Goal: Book appointment/travel/reservation

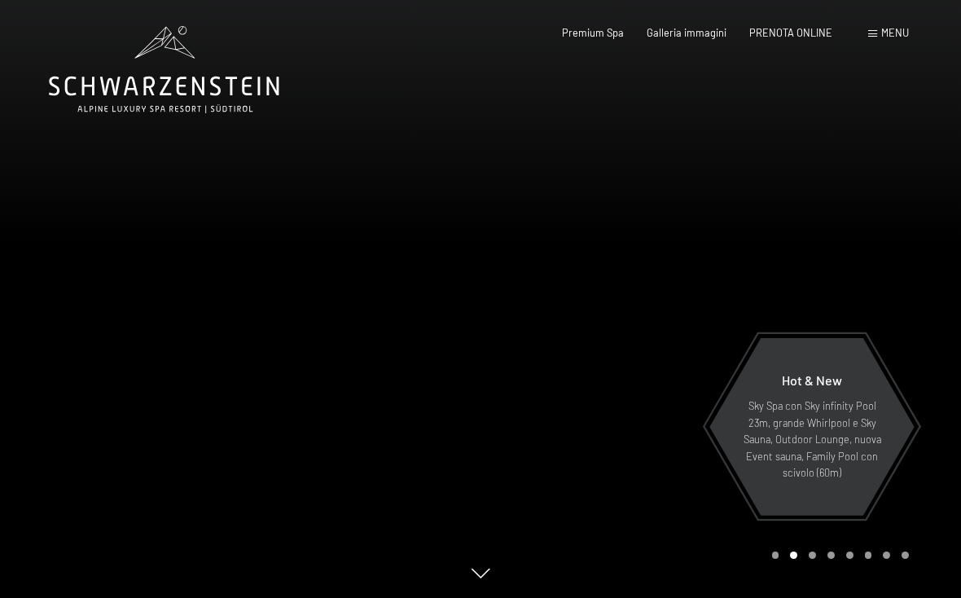
click at [683, 38] on div "Premium Spa Galleria immagini PRENOTA ONLINE" at bounding box center [686, 33] width 340 height 15
click at [683, 37] on span "PRENOTA ONLINE" at bounding box center [790, 32] width 83 height 13
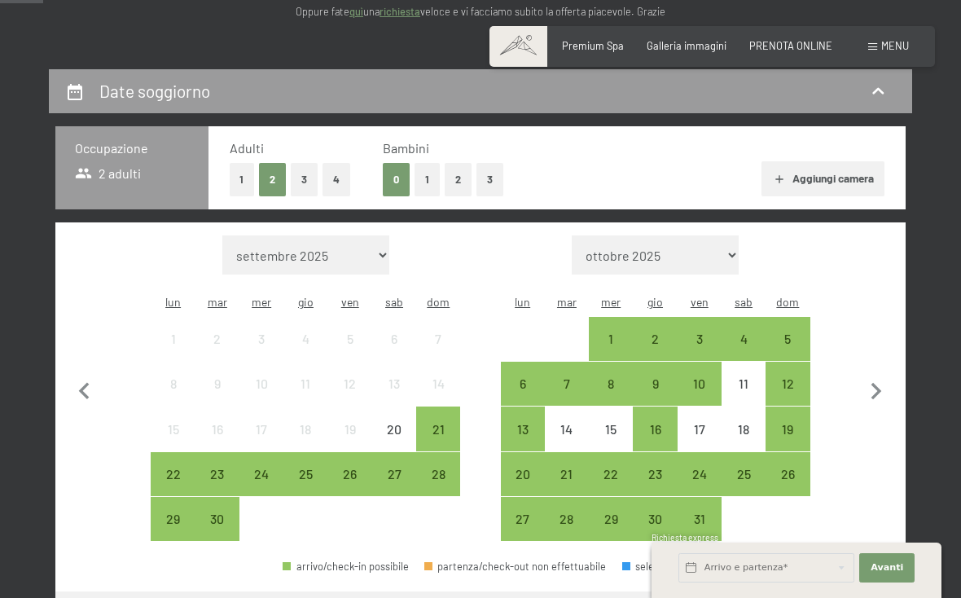
click at [881, 390] on icon "button" at bounding box center [876, 392] width 34 height 34
select select "[DATE]"
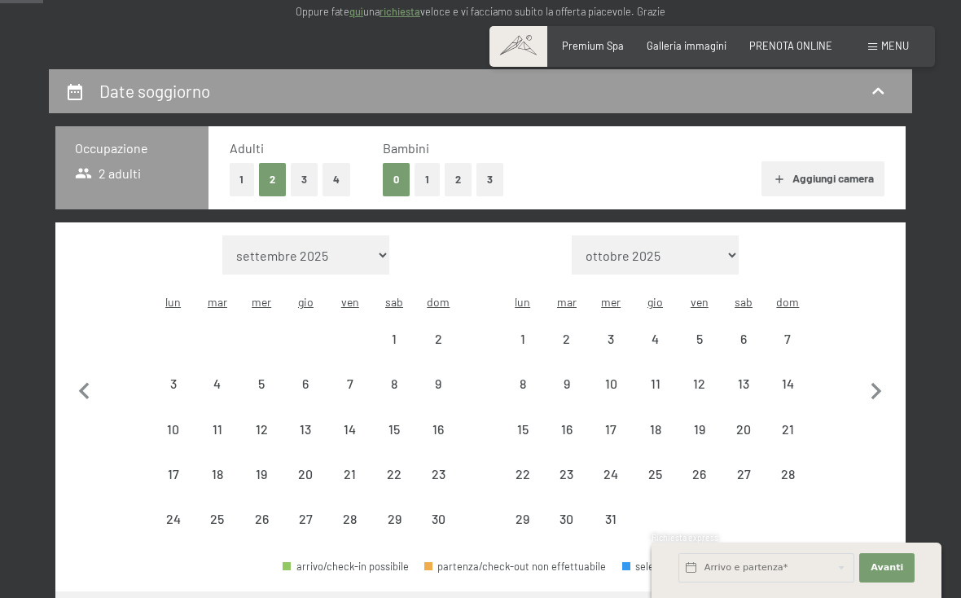
click at [881, 391] on icon "button" at bounding box center [876, 392] width 34 height 34
select select "[DATE]"
click at [881, 391] on icon "button" at bounding box center [876, 392] width 34 height 34
click at [882, 388] on icon "button" at bounding box center [876, 392] width 34 height 34
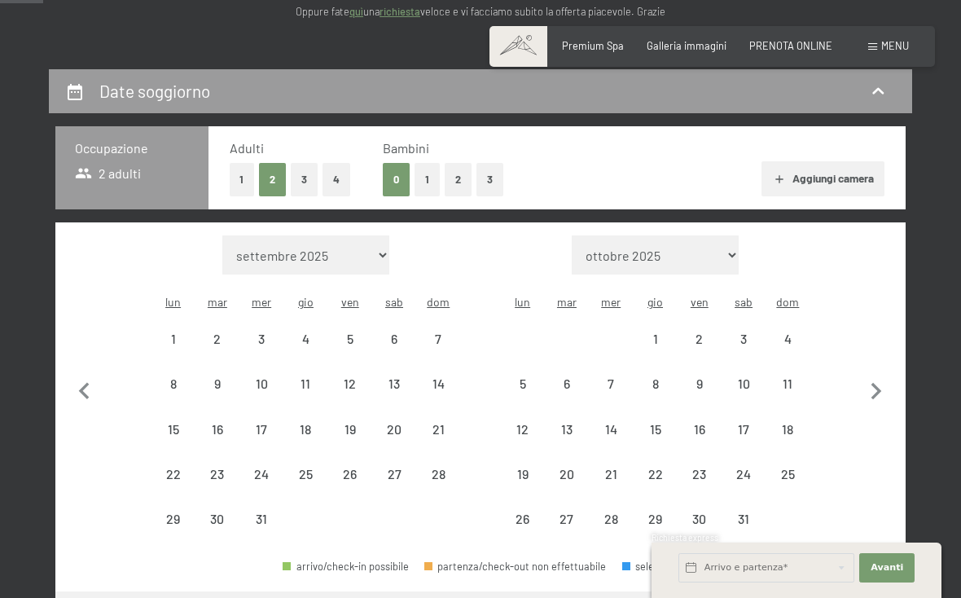
select select "[DATE]"
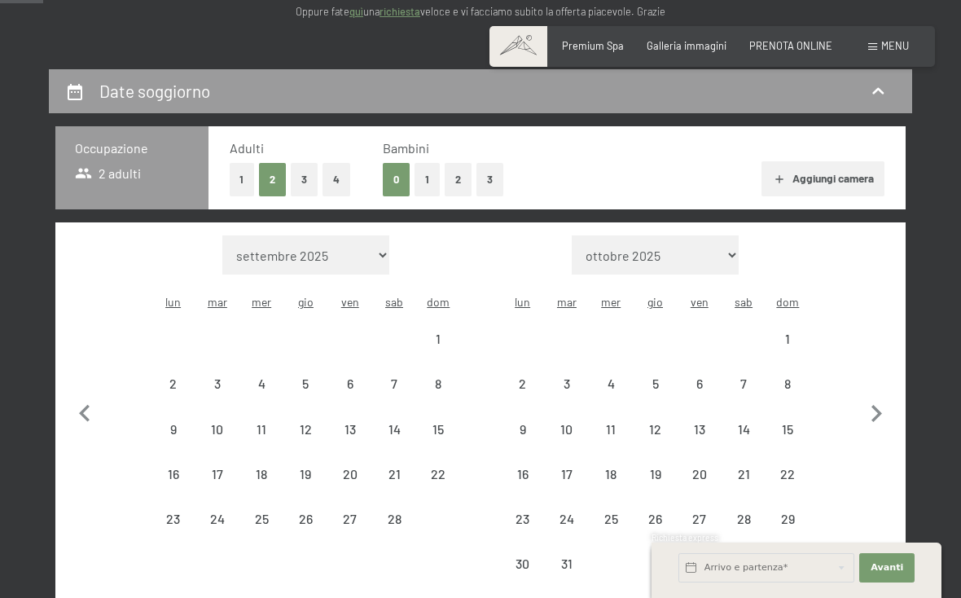
click at [881, 388] on button "button" at bounding box center [876, 410] width 34 height 351
click at [884, 388] on button "button" at bounding box center [876, 410] width 34 height 351
select select "[DATE]"
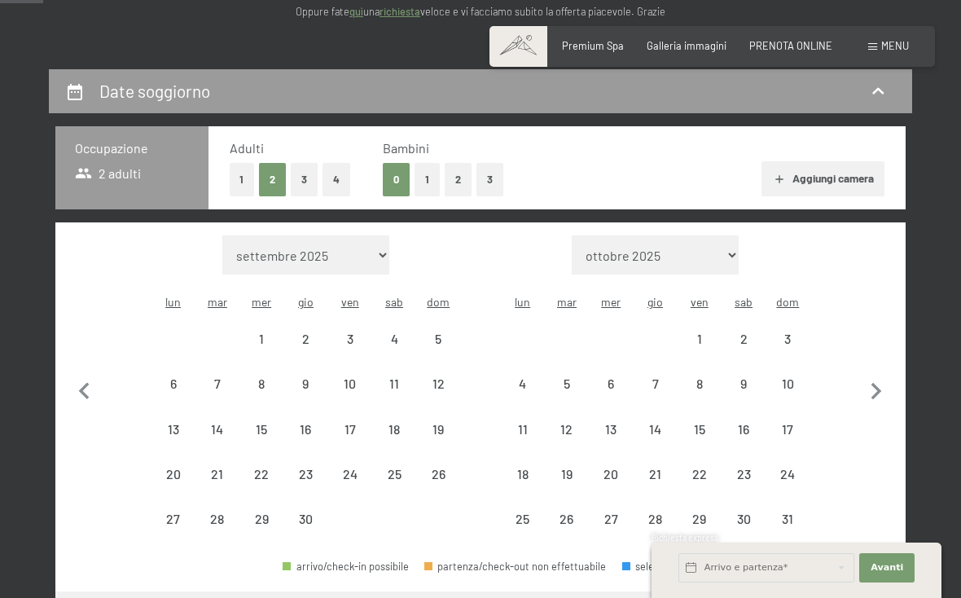
select select "[DATE]"
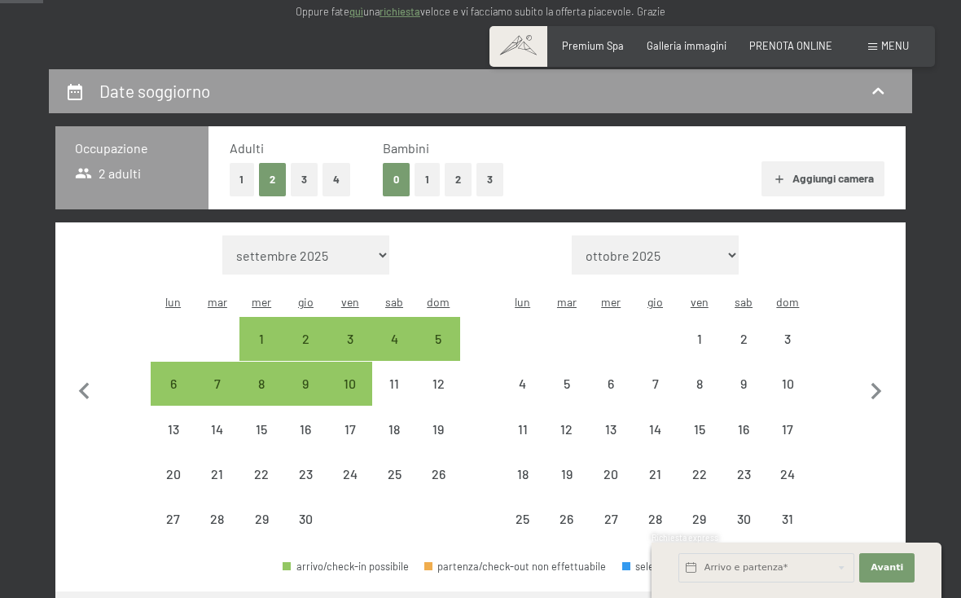
select select "[DATE]"
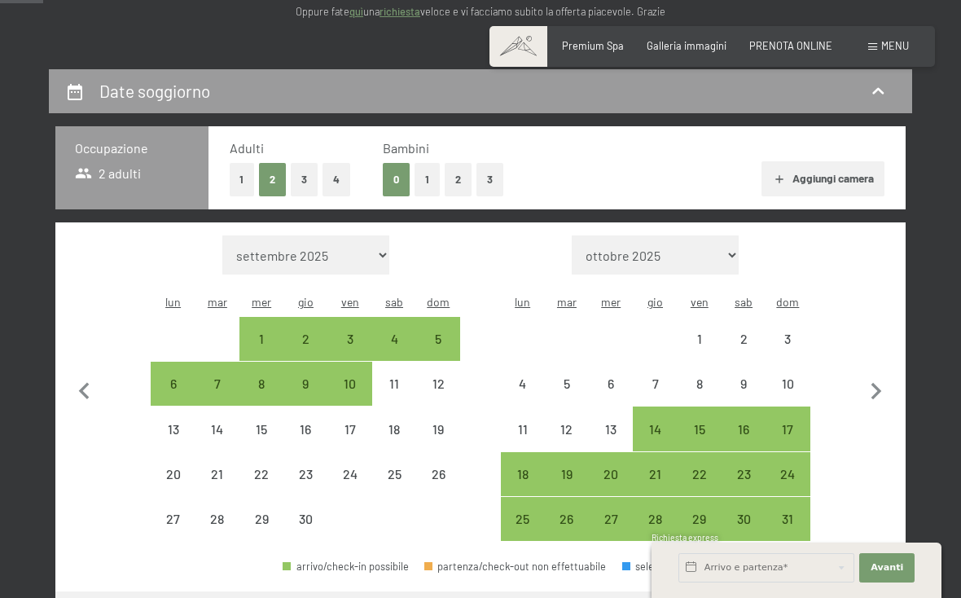
click at [872, 386] on icon "button" at bounding box center [876, 392] width 34 height 34
select select "[DATE]"
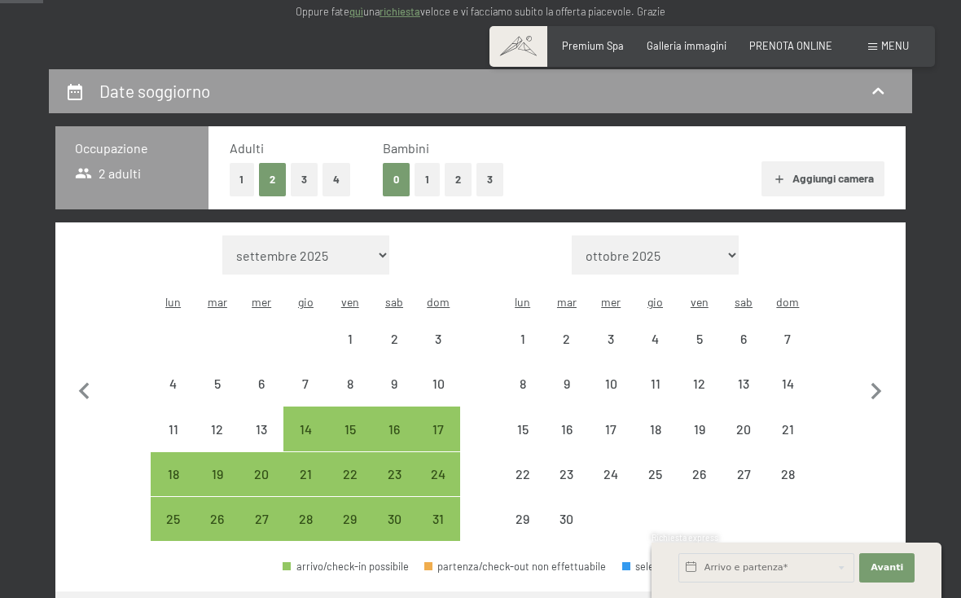
select select "[DATE]"
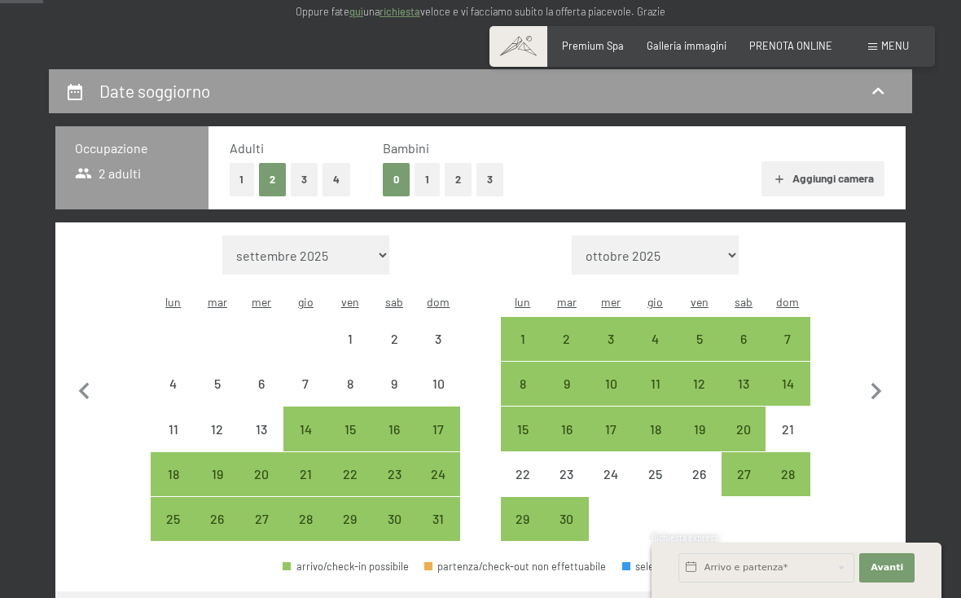
click at [879, 375] on icon "button" at bounding box center [876, 392] width 34 height 34
select select "[DATE]"
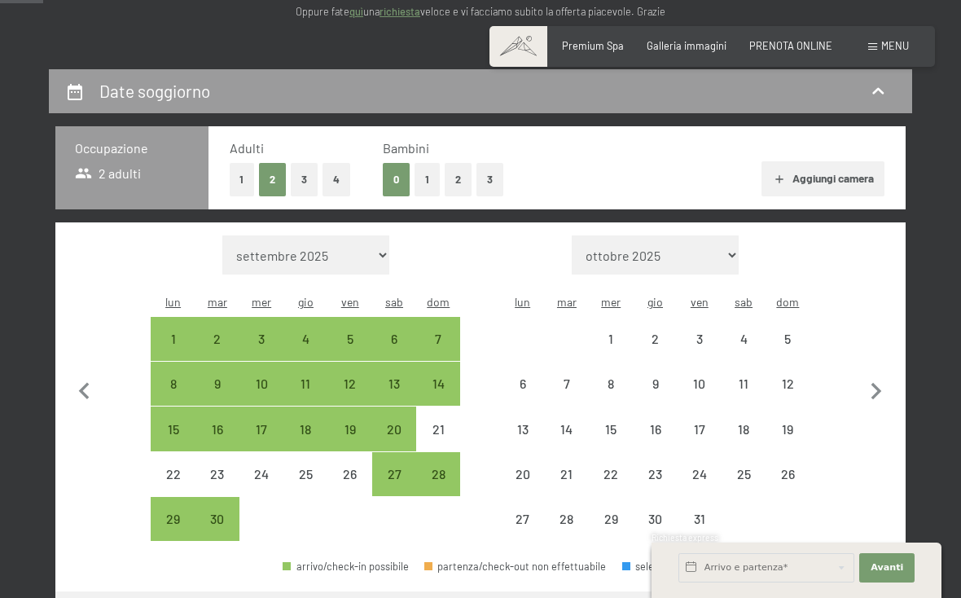
select select "[DATE]"
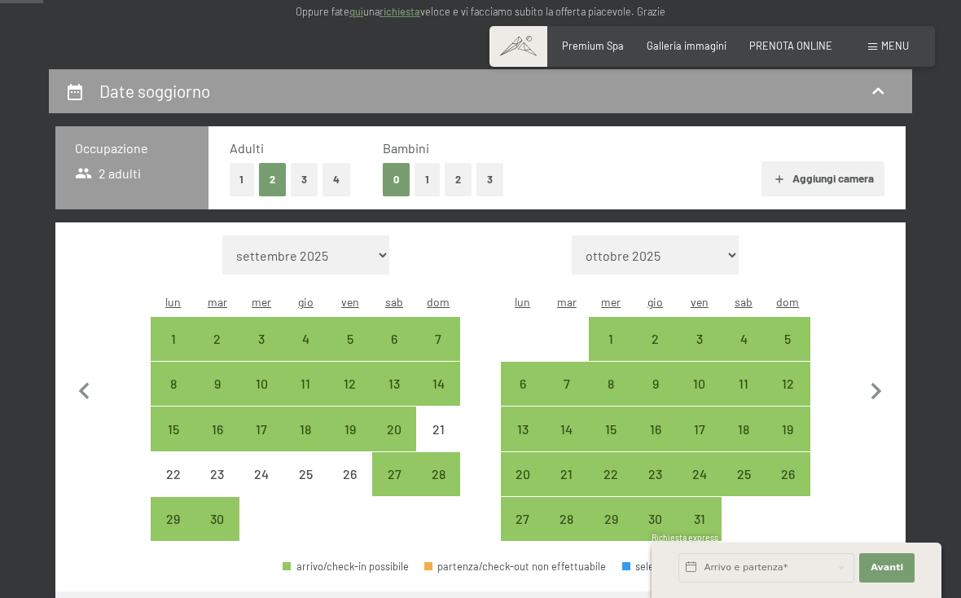
click at [757, 343] on div "4" at bounding box center [743, 352] width 41 height 41
select select "[DATE]"
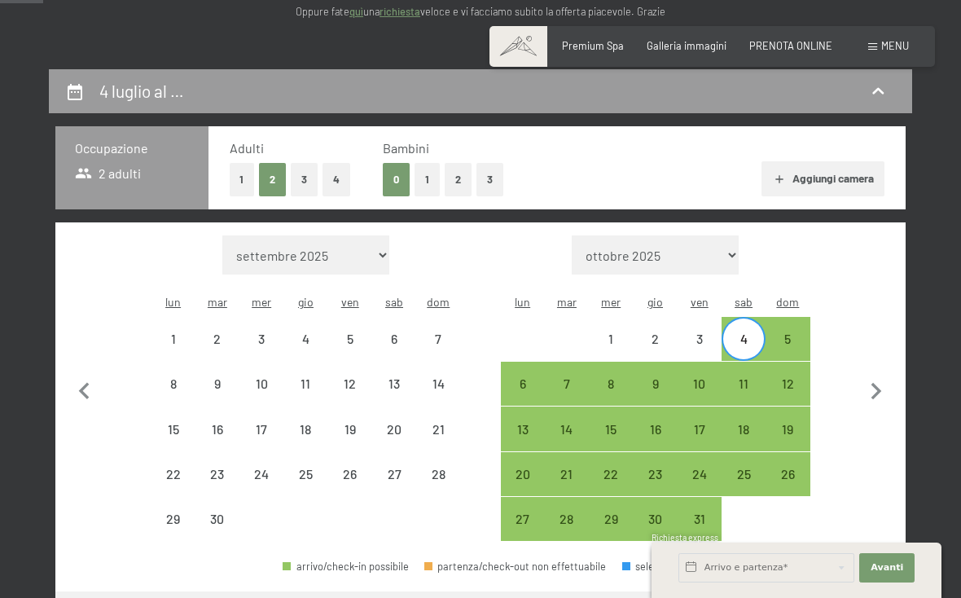
click at [796, 336] on div "5" at bounding box center [787, 352] width 41 height 41
select select "[DATE]"
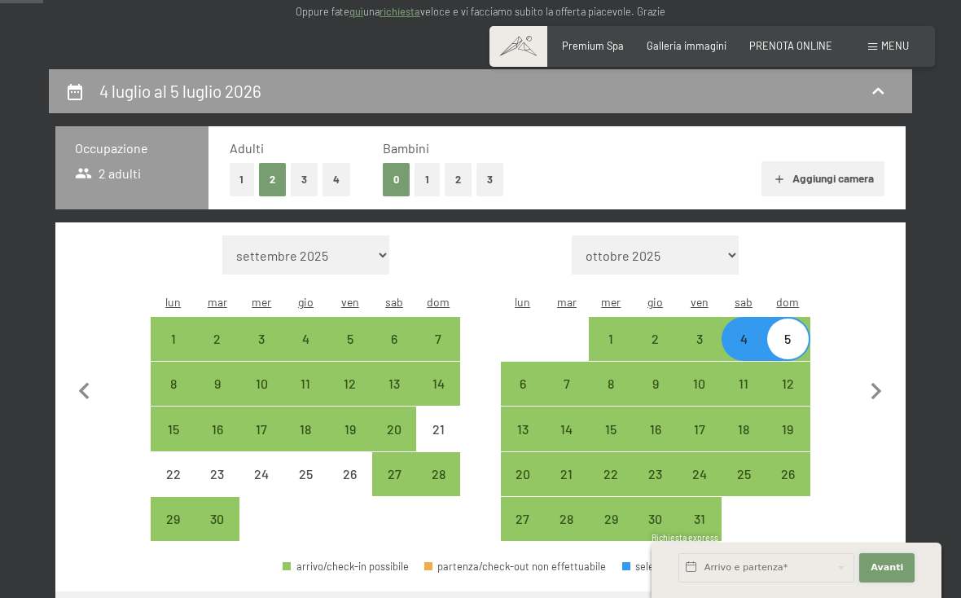
click at [887, 574] on span "Avanti" at bounding box center [887, 567] width 33 height 13
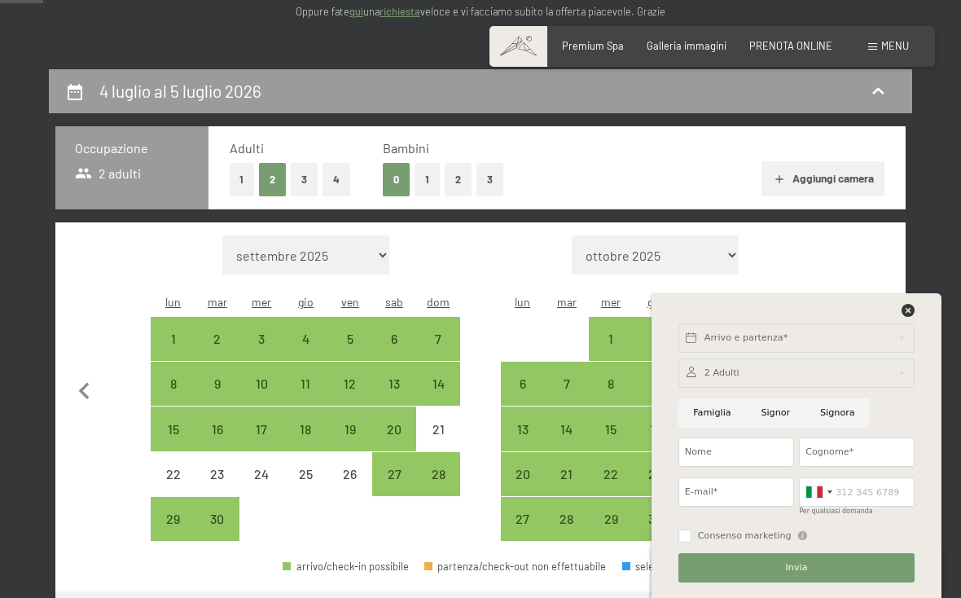
click at [890, 262] on button "button" at bounding box center [876, 388] width 34 height 306
select select "[DATE]"
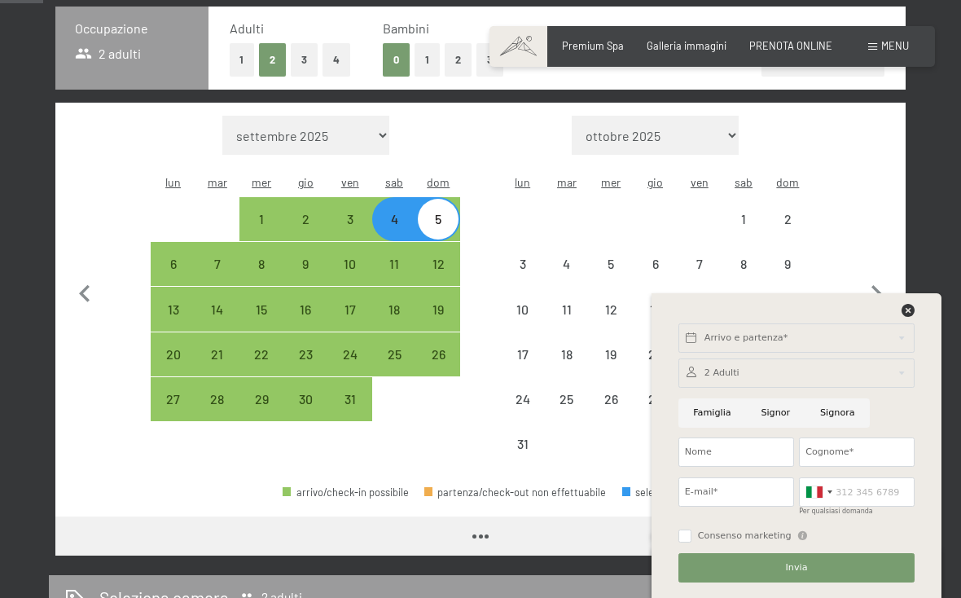
select select "[DATE]"
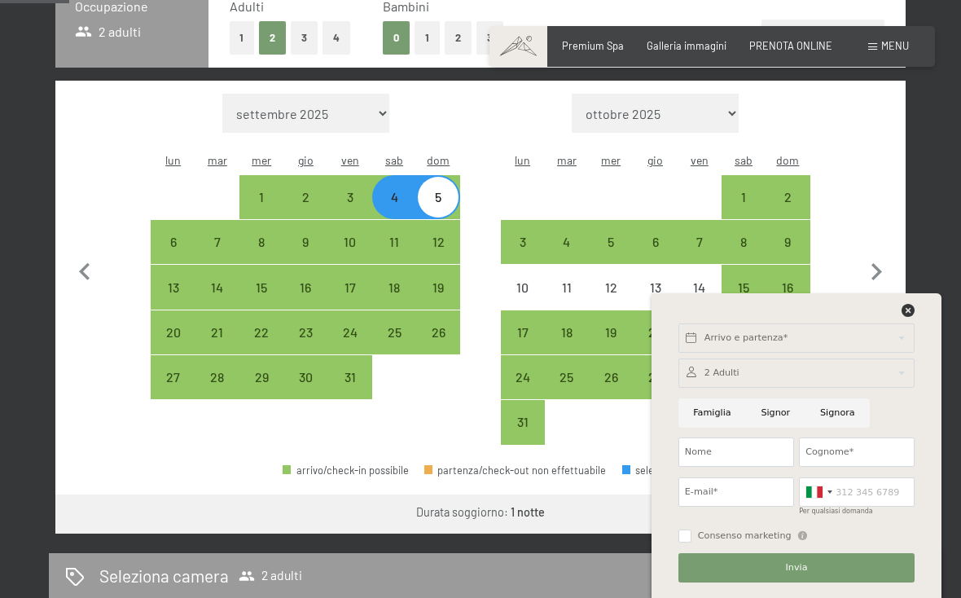
scroll to position [398, 0]
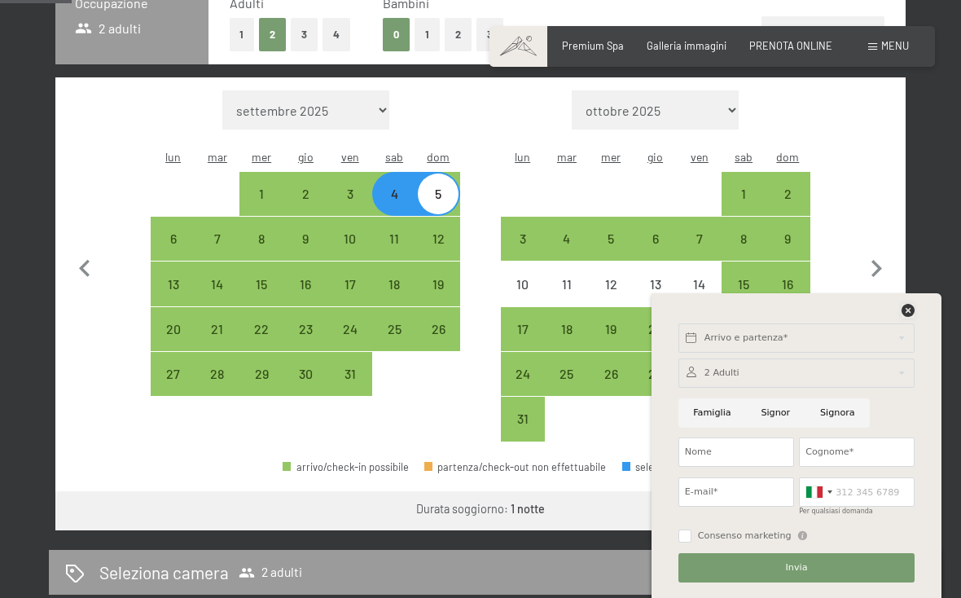
click at [912, 317] on icon at bounding box center [908, 310] width 13 height 13
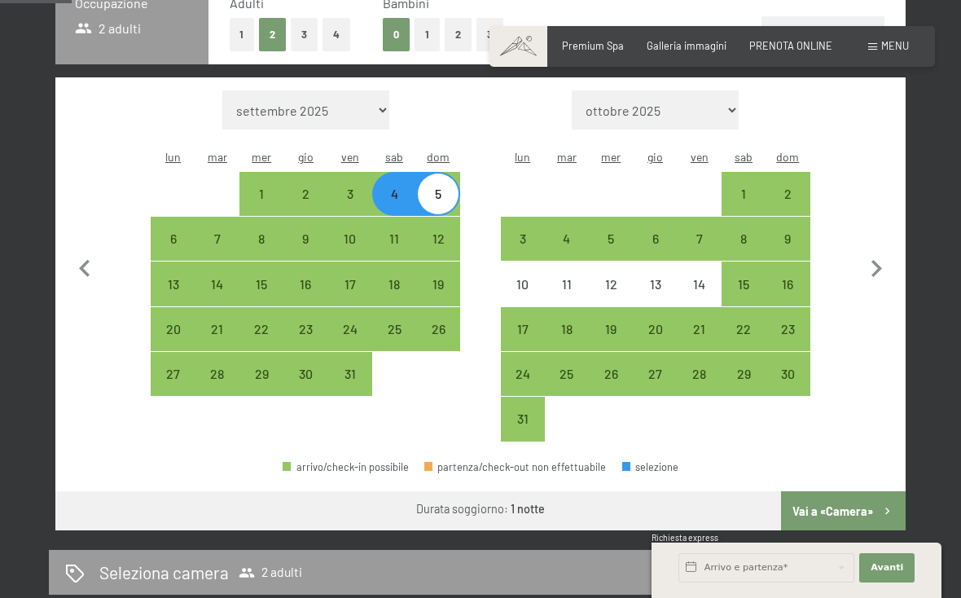
click at [867, 507] on button "Vai a «Camera»" at bounding box center [843, 510] width 125 height 39
select select "[DATE]"
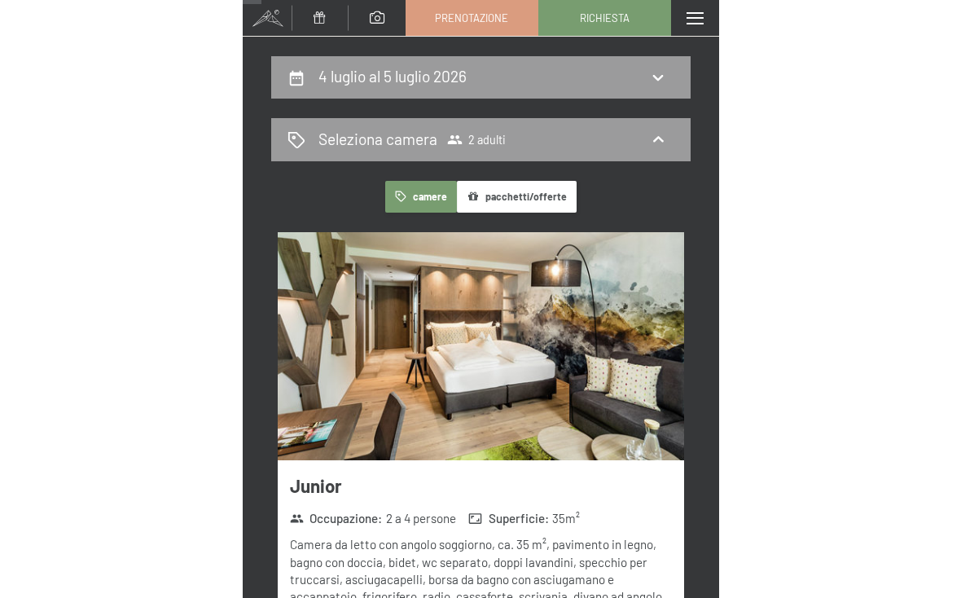
scroll to position [349, 0]
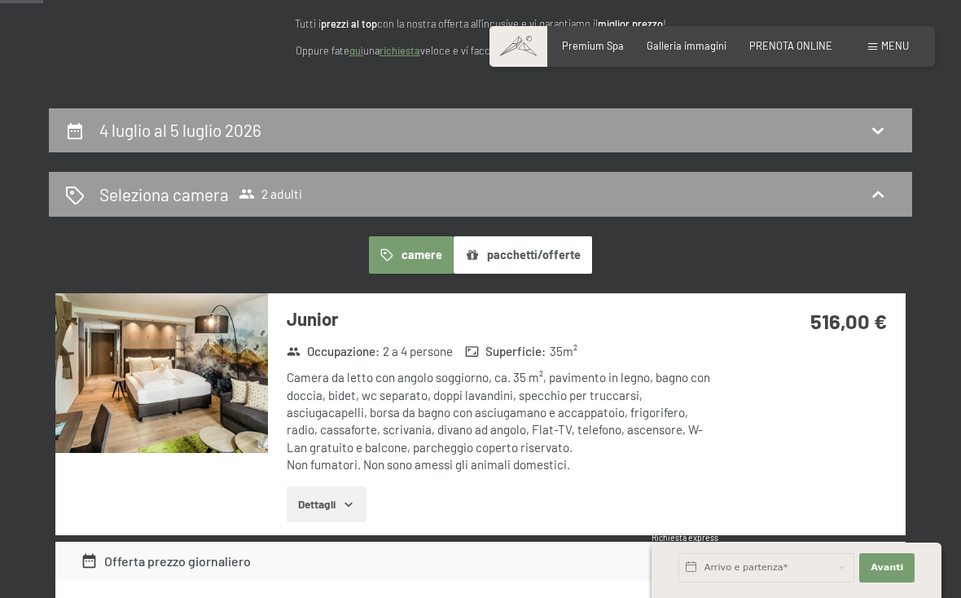
click at [209, 130] on h2 "4 luglio al 5 luglio 2026" at bounding box center [180, 130] width 162 height 20
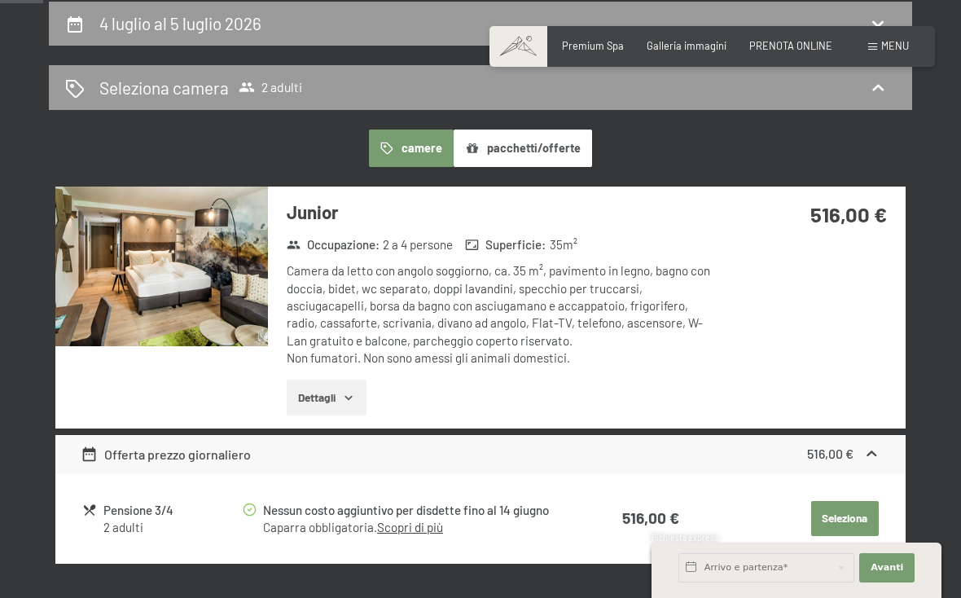
select select "[DATE]"
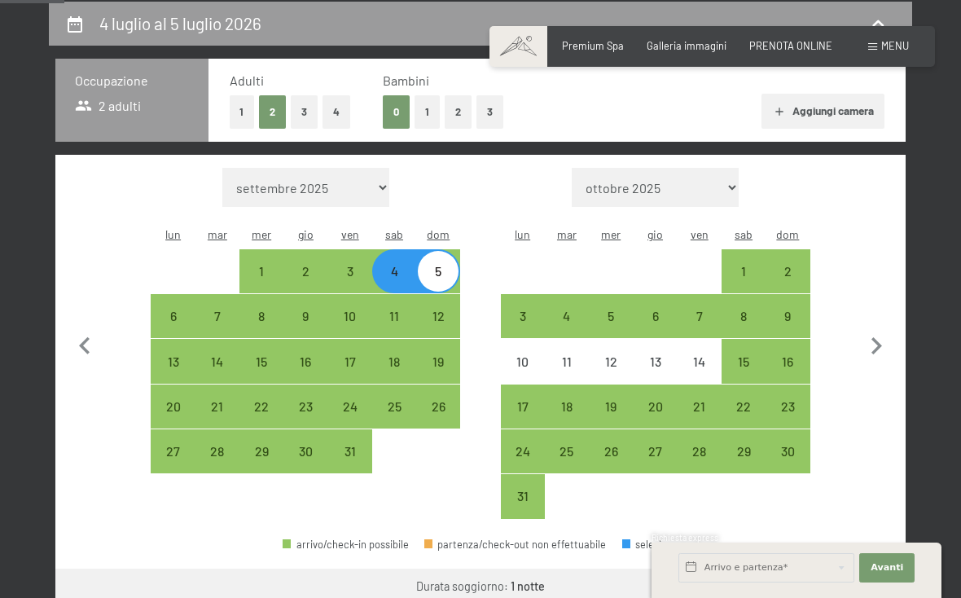
click at [309, 275] on div "2" at bounding box center [305, 285] width 41 height 41
select select "[DATE]"
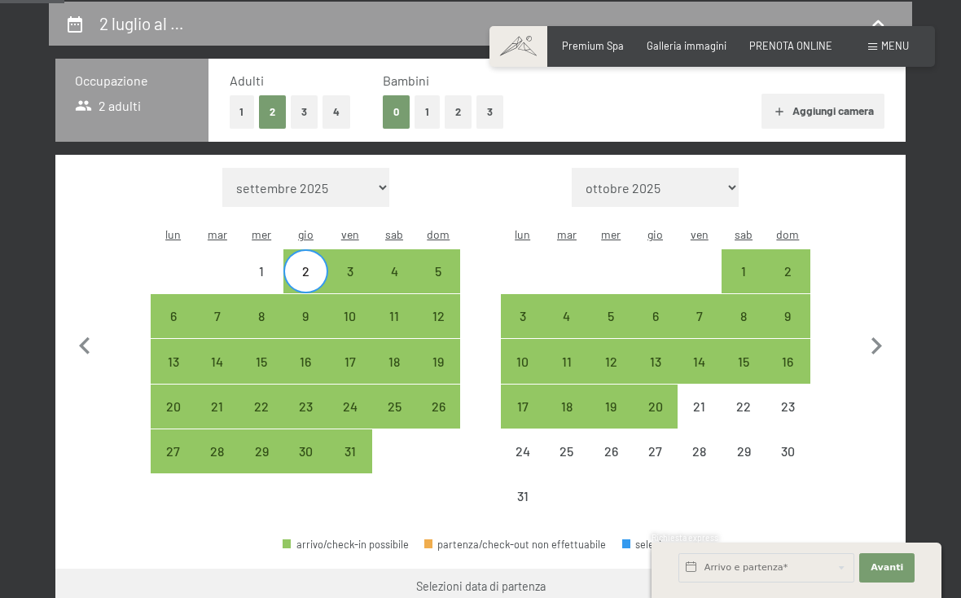
click at [312, 276] on div "2" at bounding box center [305, 285] width 41 height 41
select select "[DATE]"
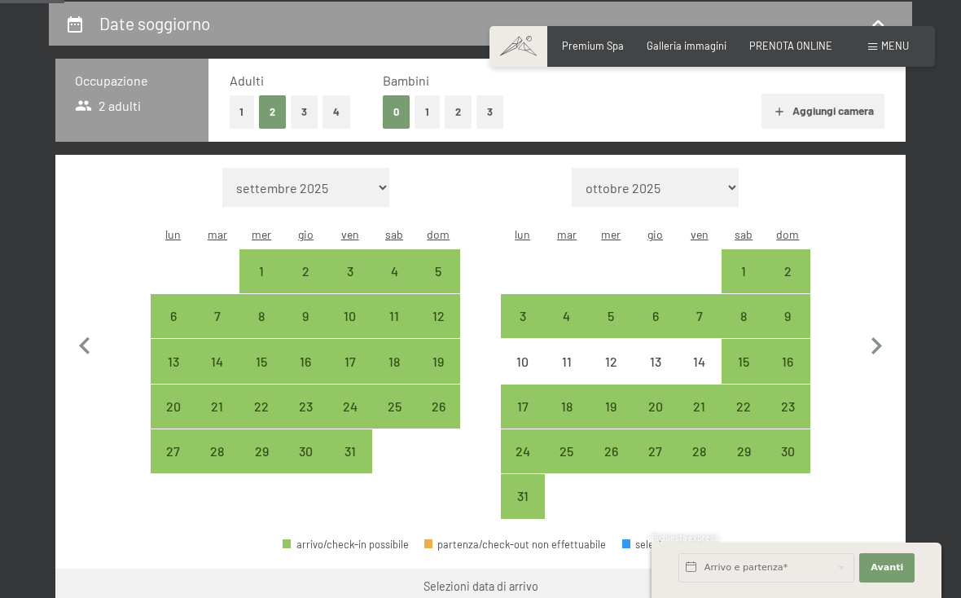
click at [269, 282] on div "1" at bounding box center [261, 285] width 41 height 41
select select "[DATE]"
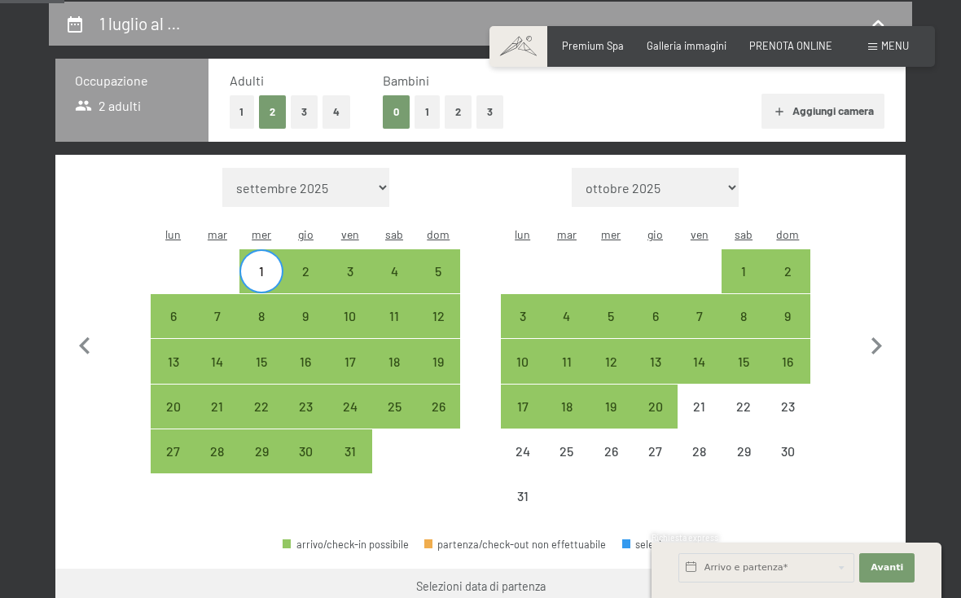
click at [283, 265] on div "2" at bounding box center [305, 271] width 44 height 44
select select "[DATE]"
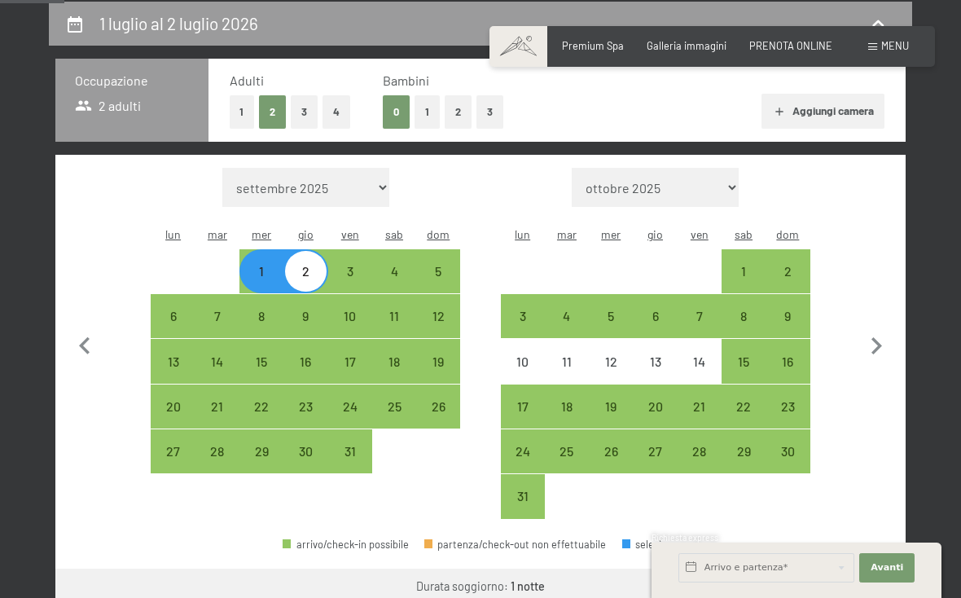
click at [262, 281] on div "1" at bounding box center [261, 285] width 41 height 41
select select "[DATE]"
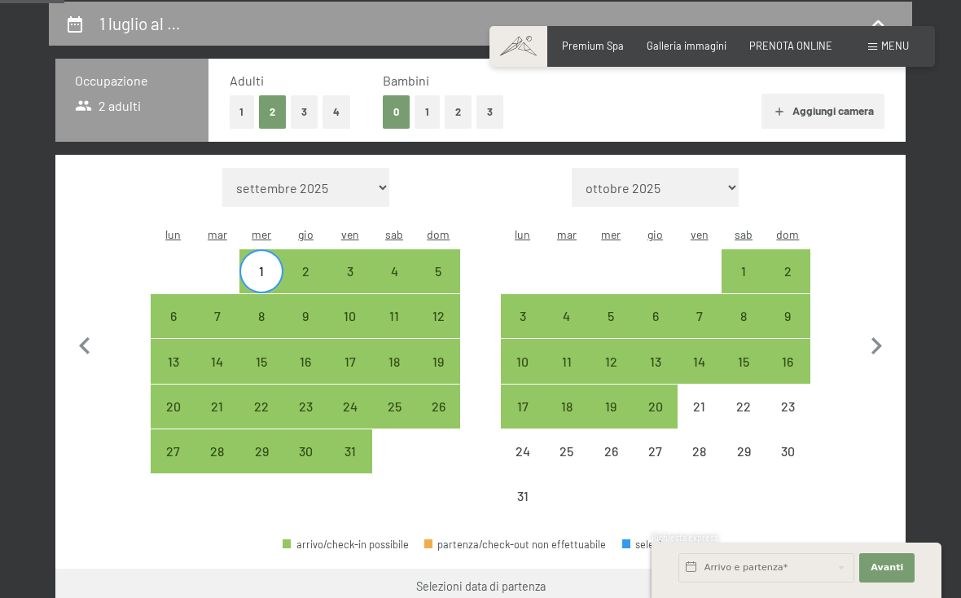
click at [265, 279] on div "1" at bounding box center [261, 285] width 41 height 41
select select "[DATE]"
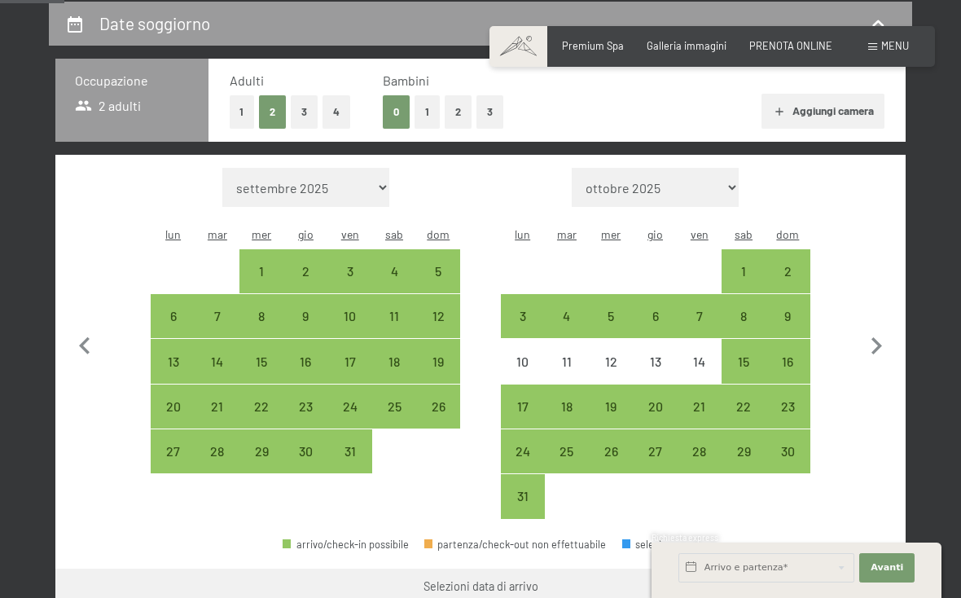
click at [270, 269] on div "1" at bounding box center [261, 285] width 41 height 41
select select "[DATE]"
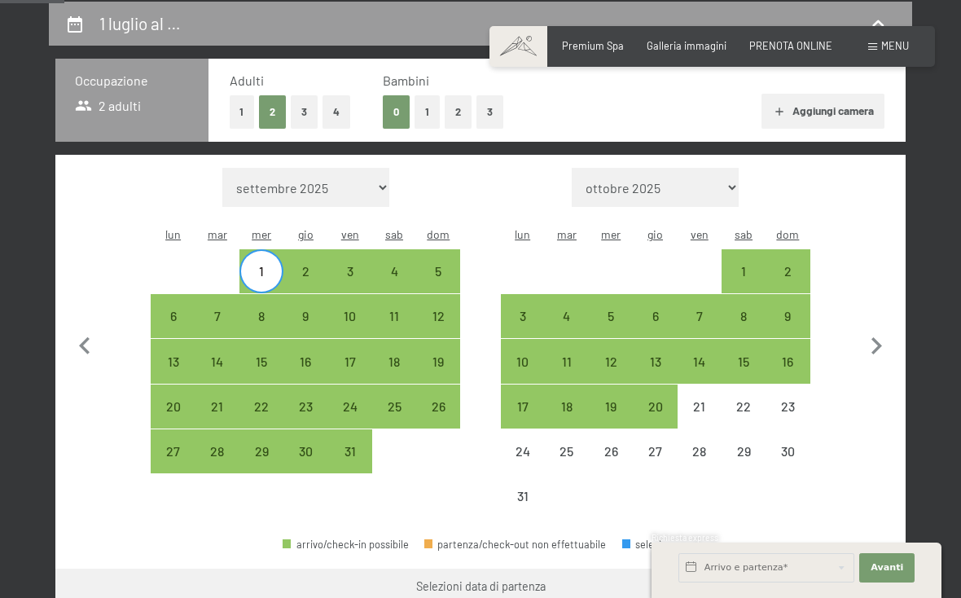
click at [403, 278] on div "4" at bounding box center [394, 285] width 41 height 41
select select "[DATE]"
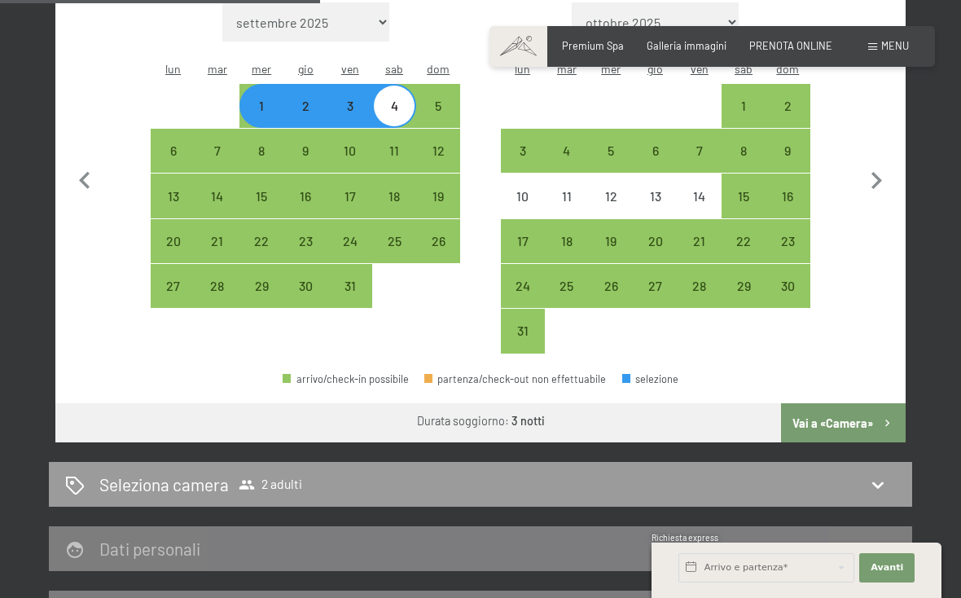
click at [875, 433] on button "Vai a «Camera»" at bounding box center [843, 422] width 125 height 39
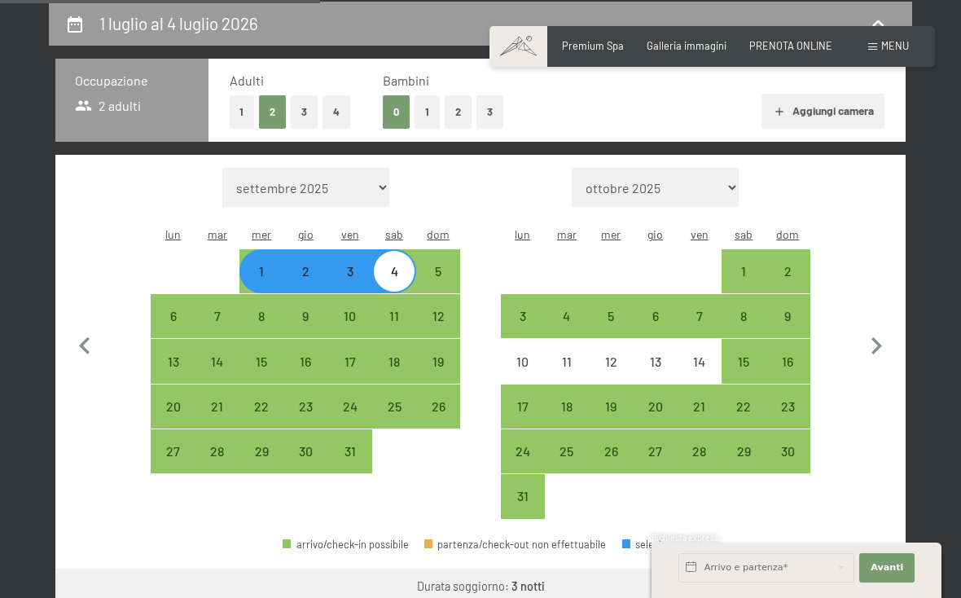
select select "[DATE]"
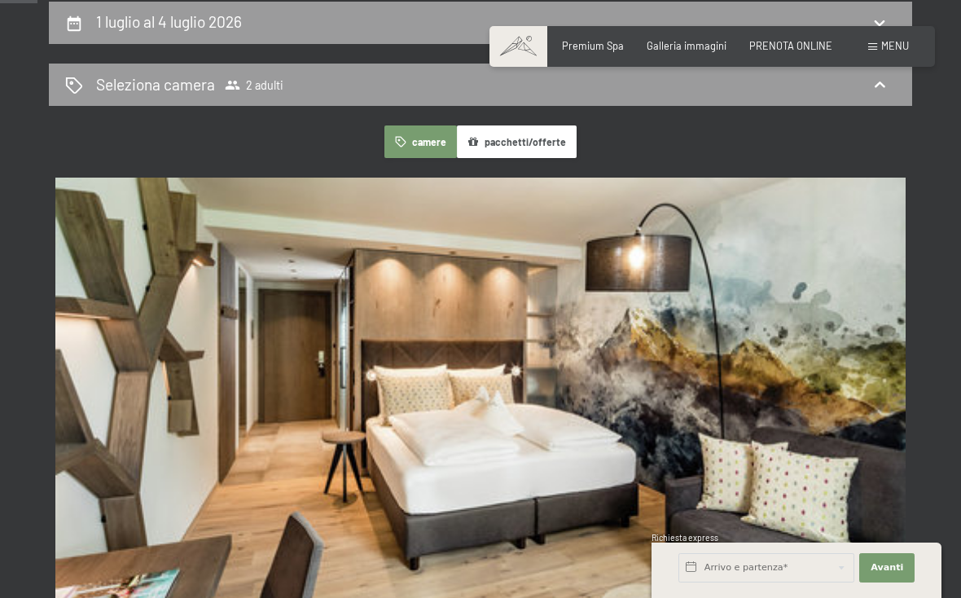
scroll to position [349, 0]
